Goal: Task Accomplishment & Management: Use online tool/utility

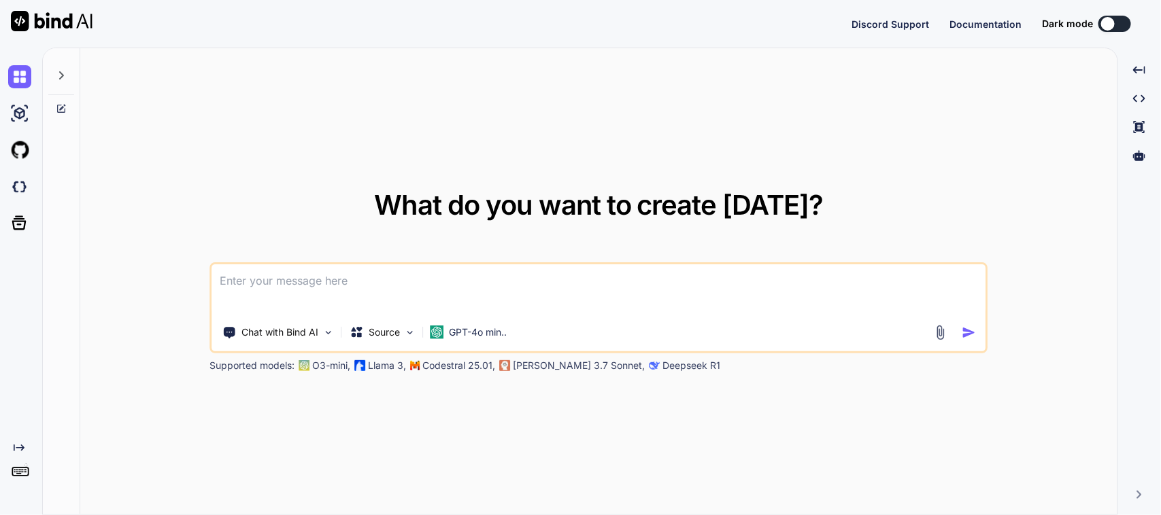
click at [311, 293] on textarea at bounding box center [598, 289] width 773 height 50
type textarea "x"
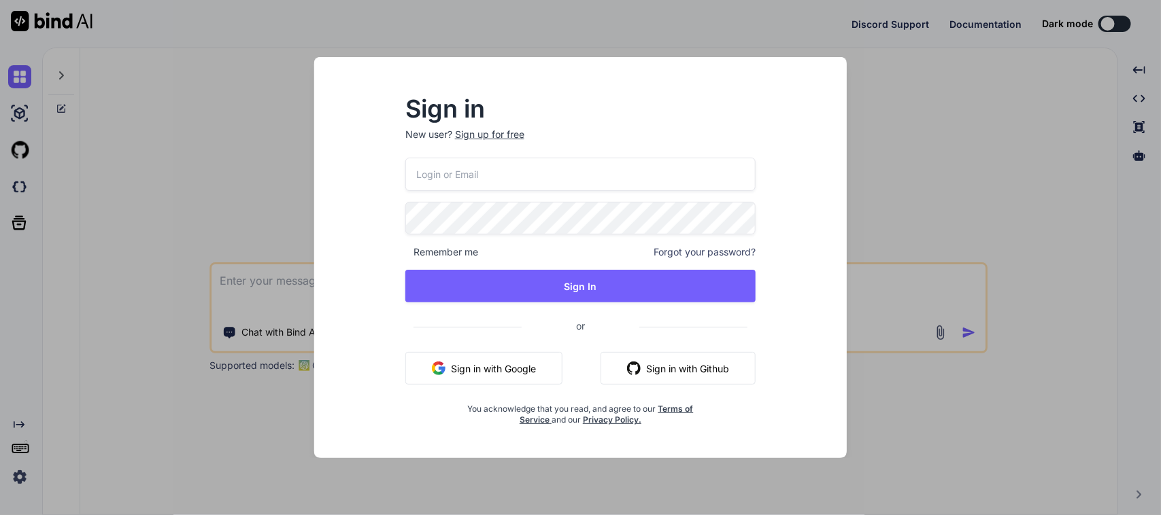
type input "[EMAIL_ADDRESS][DOMAIN_NAME]"
click at [267, 218] on div "Sign in New user? Sign up for free [EMAIL_ADDRESS][DOMAIN_NAME] Remember me For…" at bounding box center [580, 257] width 1161 height 515
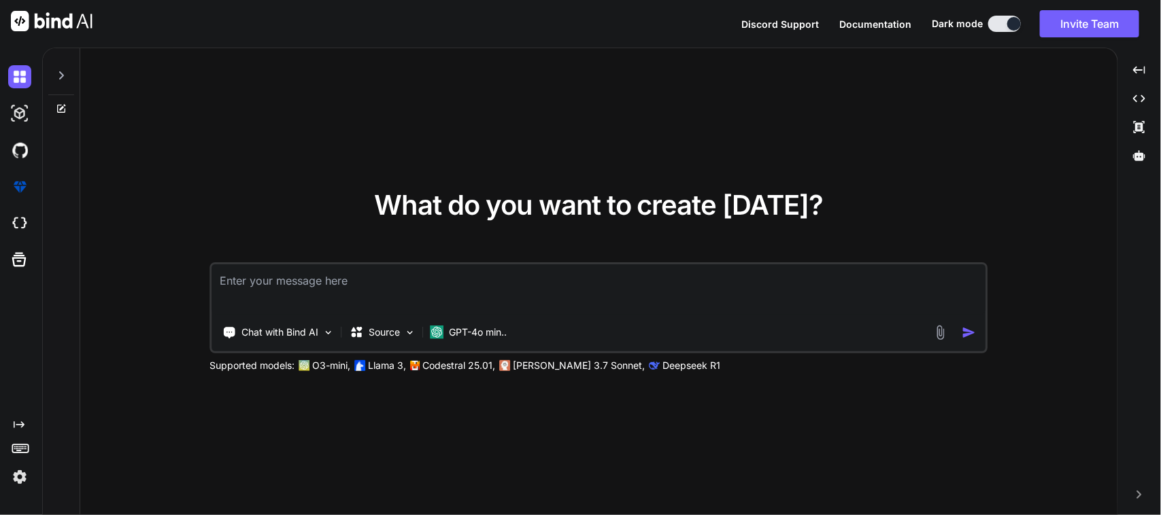
type textarea "x"
click at [271, 277] on textarea at bounding box center [598, 289] width 773 height 50
paste textarea "Please create the objectives for the given task in max 20 words in formal way W…"
type textarea "Please create the objectives for the given task in max 20 words in formal way W…"
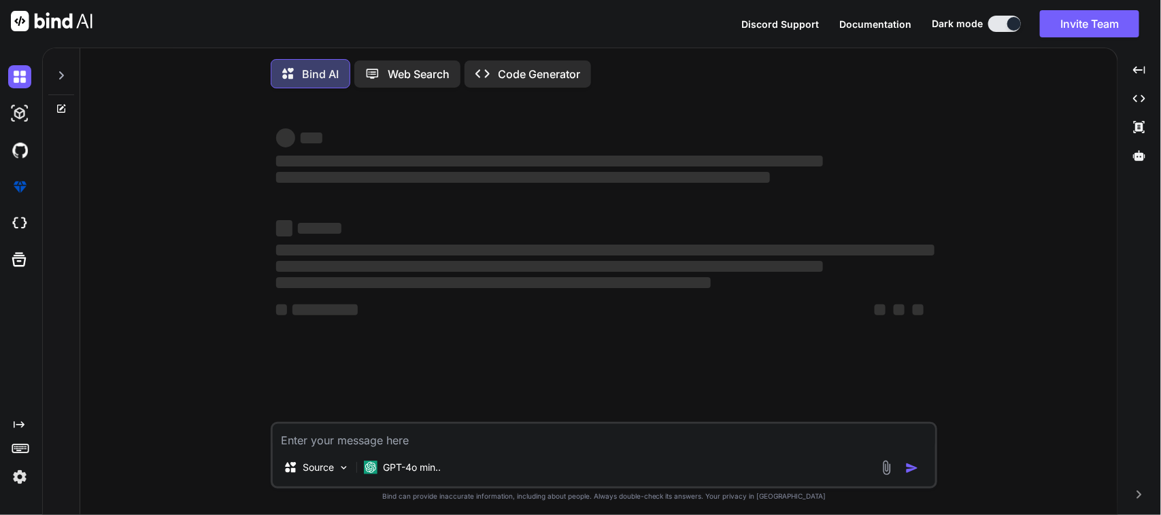
type textarea "x"
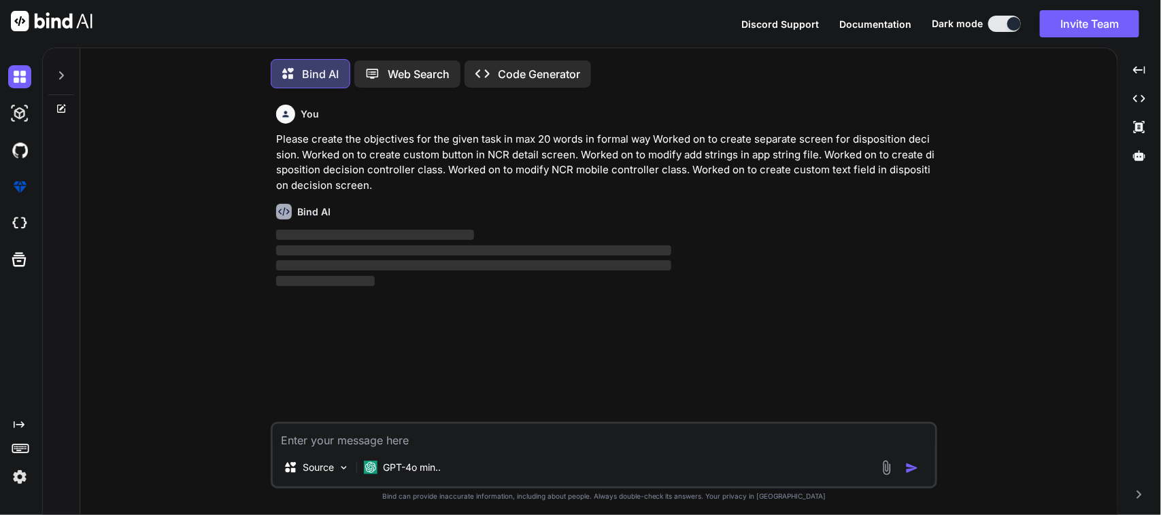
scroll to position [7, 0]
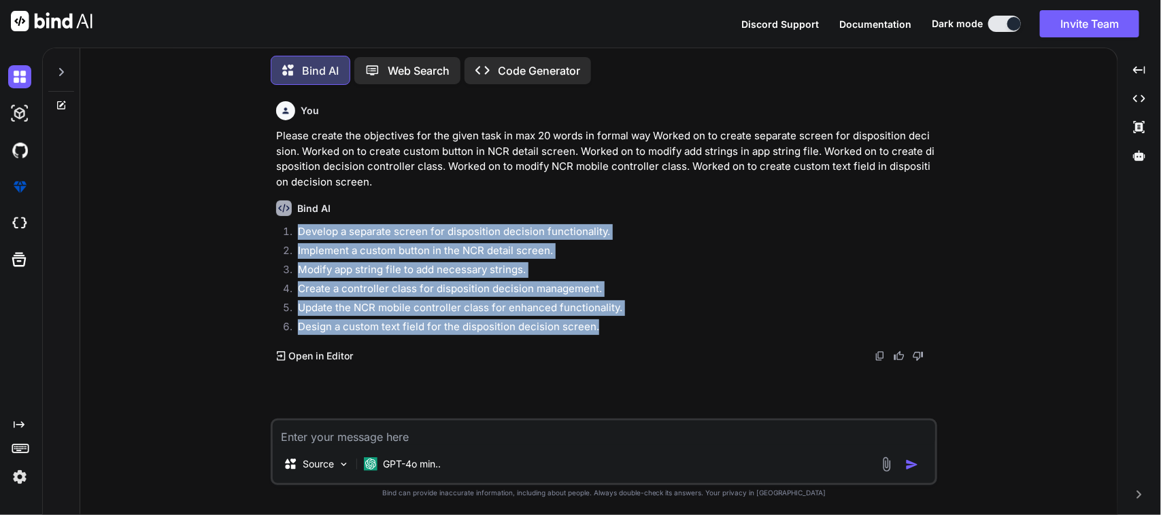
drag, startPoint x: 294, startPoint y: 226, endPoint x: 599, endPoint y: 324, distance: 320.6
click at [599, 324] on ol "Develop a separate screen for disposition decision functionality. Implement a c…" at bounding box center [605, 281] width 658 height 114
copy ol "Develop a separate screen for disposition decision functionality. Implement a c…"
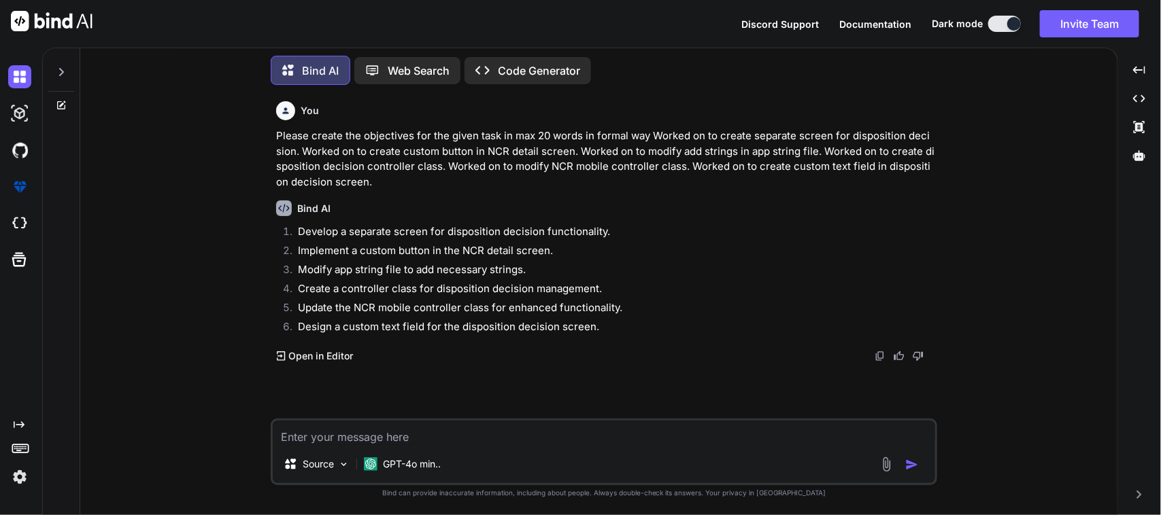
click at [446, 443] on textarea at bounding box center [604, 433] width 662 height 24
type textarea "please elaborate more in formal way"
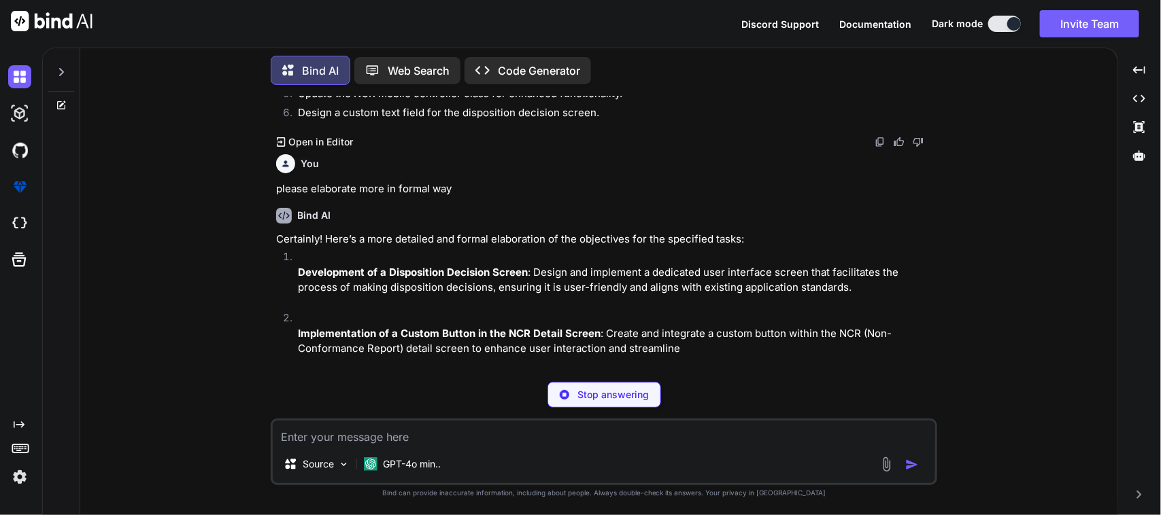
scroll to position [223, 0]
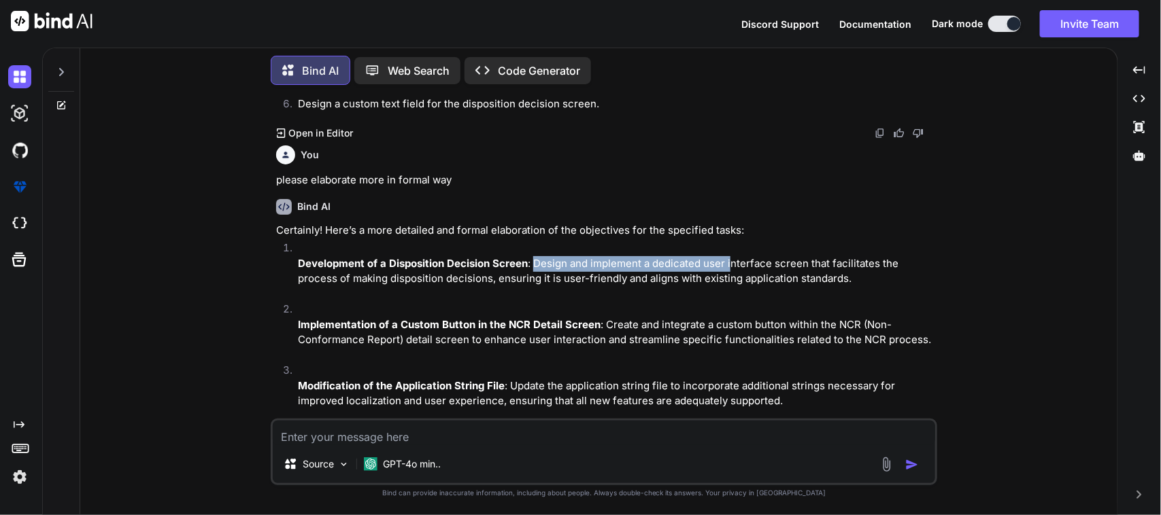
drag, startPoint x: 534, startPoint y: 260, endPoint x: 729, endPoint y: 269, distance: 194.7
click at [729, 269] on p "Development of a Disposition Decision Screen : Design and implement a dedicated…" at bounding box center [616, 271] width 636 height 31
drag, startPoint x: 606, startPoint y: 320, endPoint x: 629, endPoint y: 317, distance: 22.6
click at [629, 317] on p "Implementation of a Custom Button in the NCR Detail Screen : Create and integra…" at bounding box center [616, 332] width 636 height 31
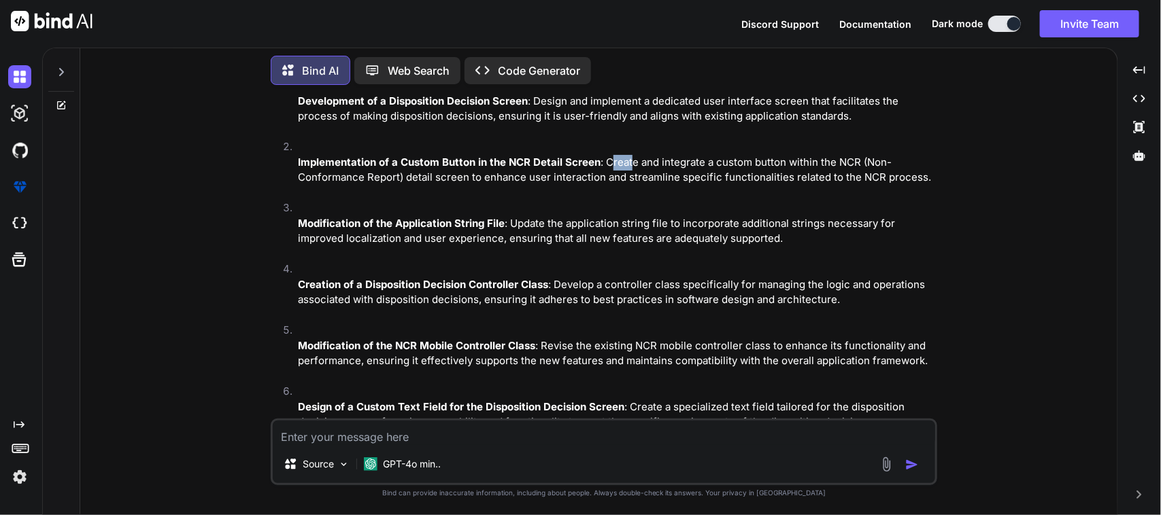
scroll to position [300, 0]
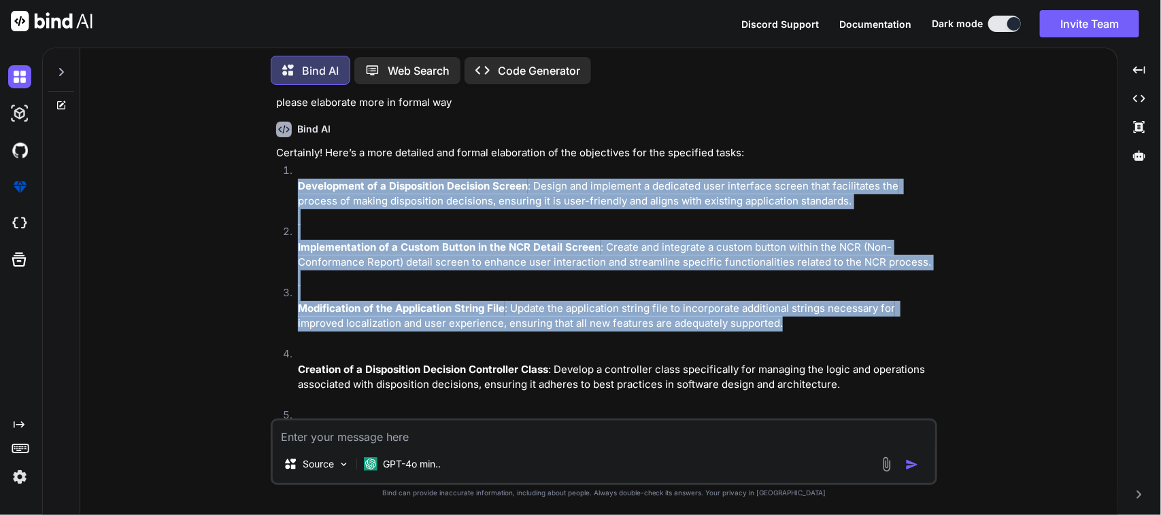
drag, startPoint x: 790, startPoint y: 321, endPoint x: 286, endPoint y: 184, distance: 522.8
click at [286, 184] on ol "Development of a Disposition Decision Screen : Design and implement a dedicated…" at bounding box center [605, 346] width 658 height 367
copy ol "Development of a Disposition Decision Screen : Design and implement a dedicated…"
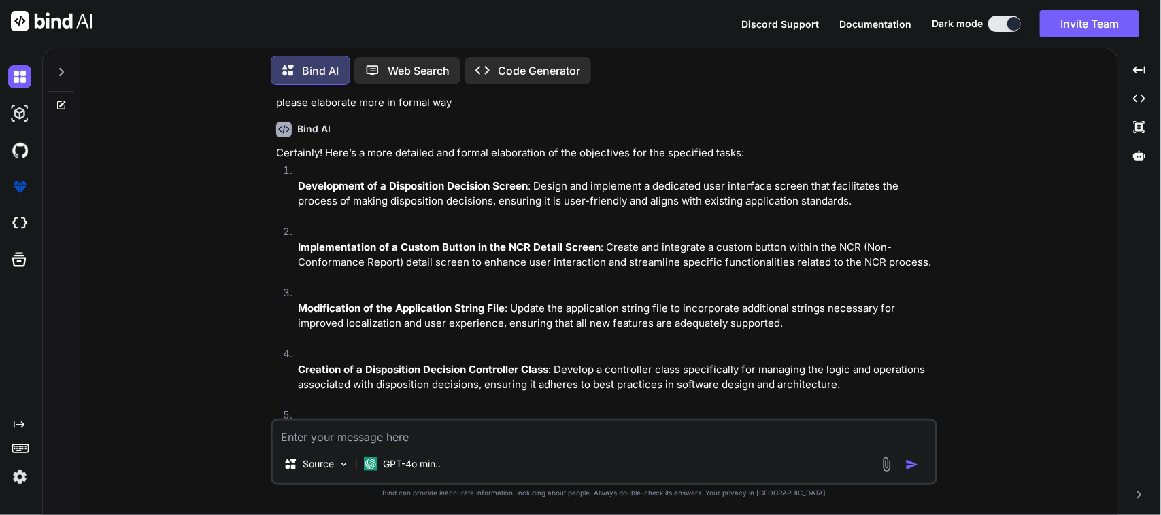
click at [332, 430] on textarea at bounding box center [604, 433] width 662 height 24
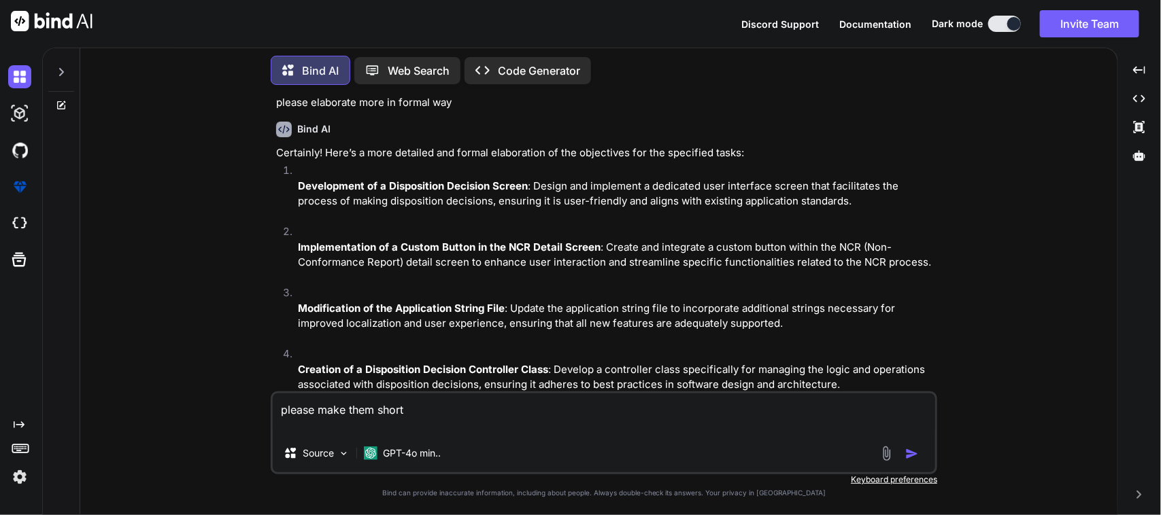
paste textarea "• Design and implement a dedicated user interface screen that facilitates the p…"
type textarea "please make them short • Design and implement a dedicated user interface screen…"
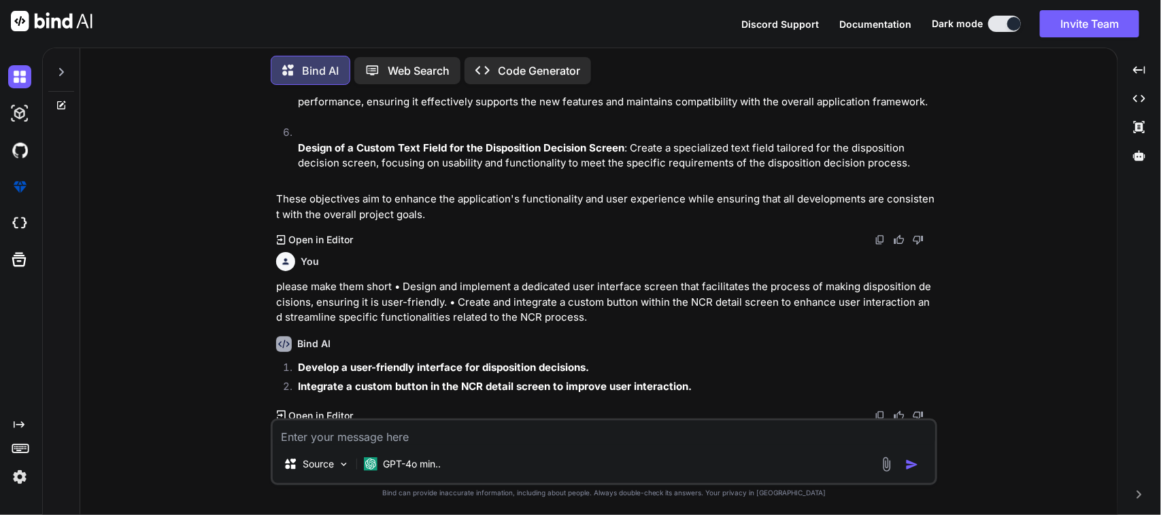
scroll to position [647, 0]
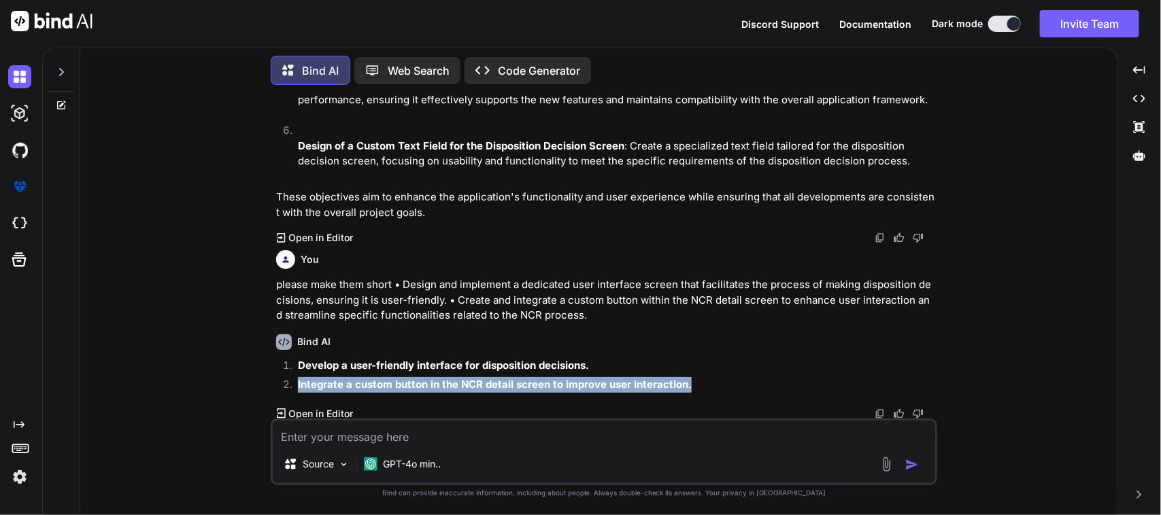
drag, startPoint x: 290, startPoint y: 379, endPoint x: 695, endPoint y: 388, distance: 405.3
click at [695, 388] on li "Integrate a custom button in the NCR detail screen to improve user interaction." at bounding box center [610, 386] width 647 height 19
copy strong "Integrate a custom button in the NCR detail screen to improve user interaction."
